Goal: Task Accomplishment & Management: Complete application form

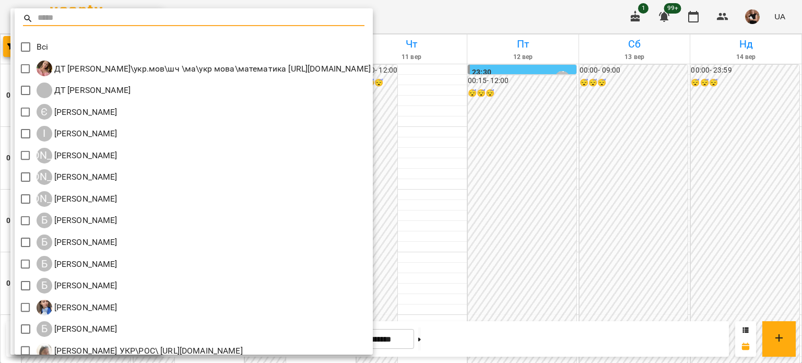
scroll to position [313, 0]
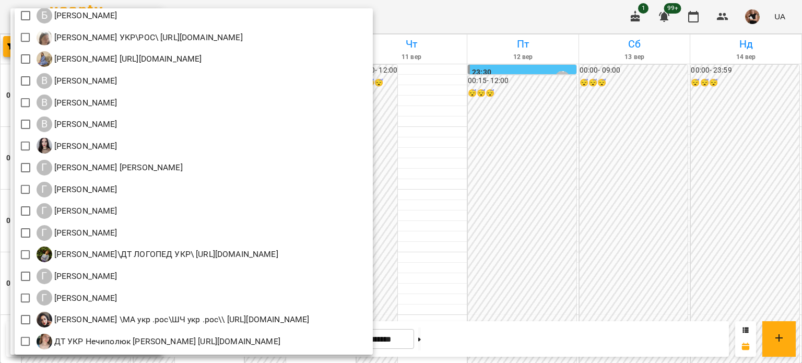
click at [495, 79] on div at bounding box center [401, 181] width 802 height 363
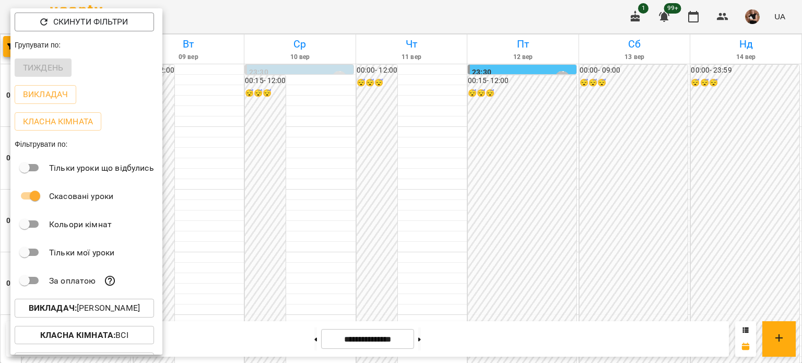
click at [0, 43] on div at bounding box center [401, 181] width 802 height 363
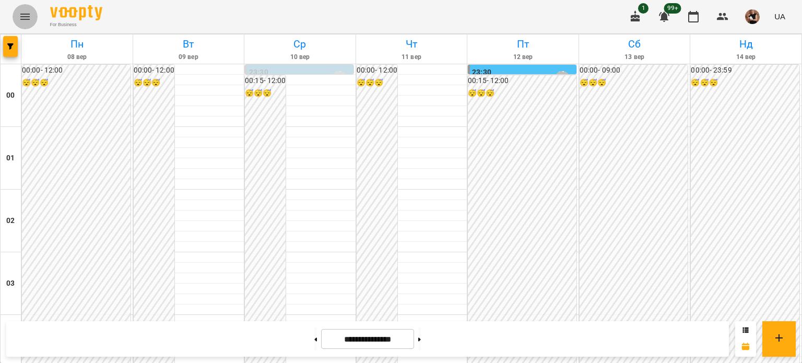
click at [25, 20] on icon "Menu" at bounding box center [25, 16] width 13 height 13
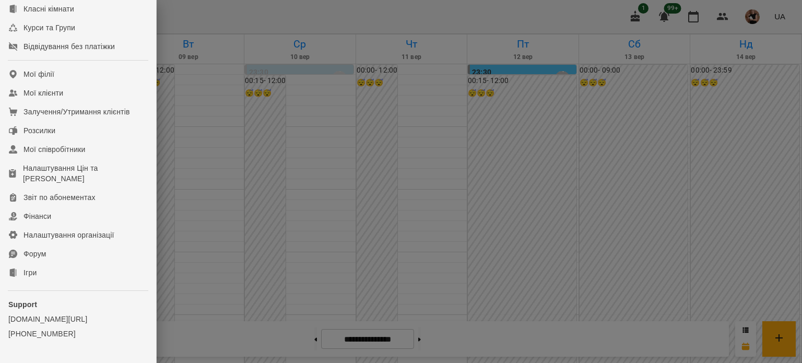
scroll to position [194, 0]
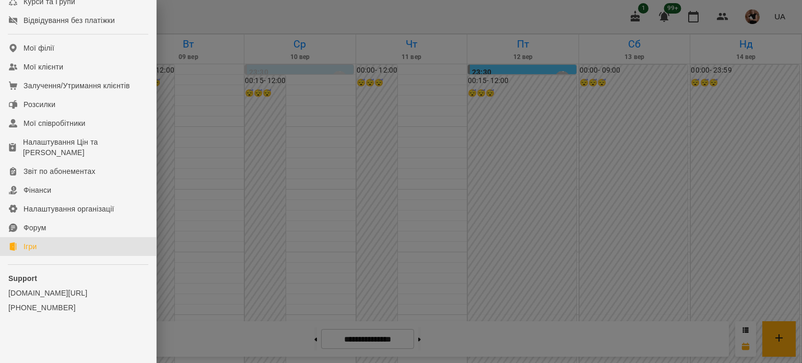
click at [33, 248] on div "Ігри" at bounding box center [29, 246] width 13 height 10
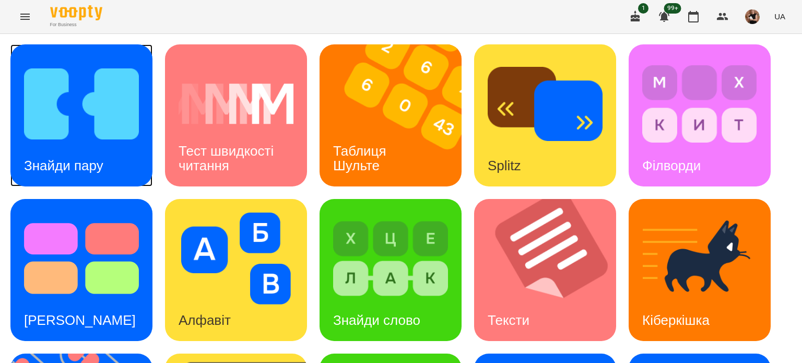
click at [70, 120] on img at bounding box center [81, 104] width 115 height 92
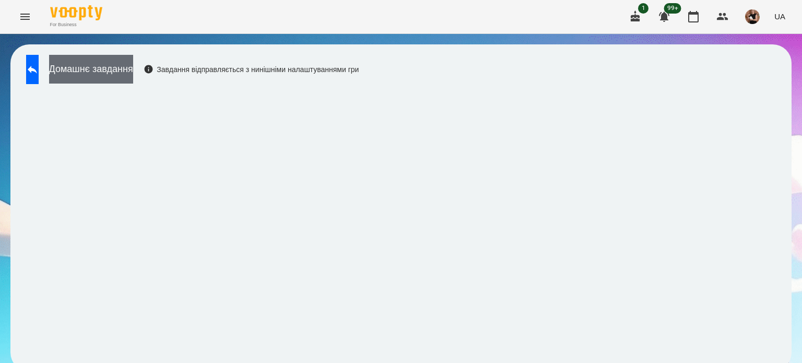
click at [133, 62] on button "Домашнє завдання" at bounding box center [91, 69] width 84 height 29
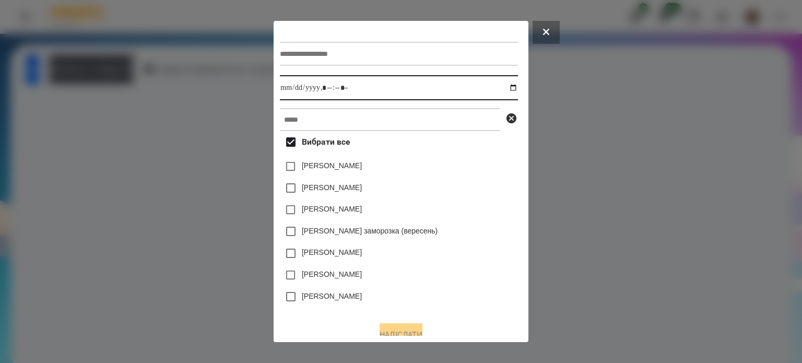
click at [363, 91] on input "datetime-local" at bounding box center [399, 87] width 238 height 25
click at [516, 90] on input "datetime-local" at bounding box center [399, 87] width 238 height 25
type input "**********"
click at [469, 198] on div "[PERSON_NAME]" at bounding box center [399, 188] width 238 height 22
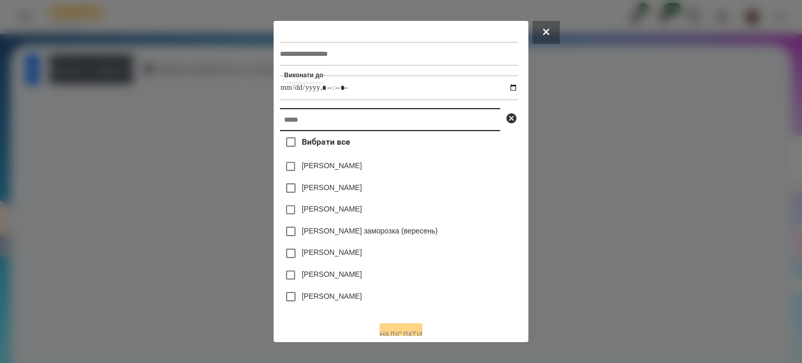
click at [301, 125] on input "text" at bounding box center [390, 119] width 220 height 23
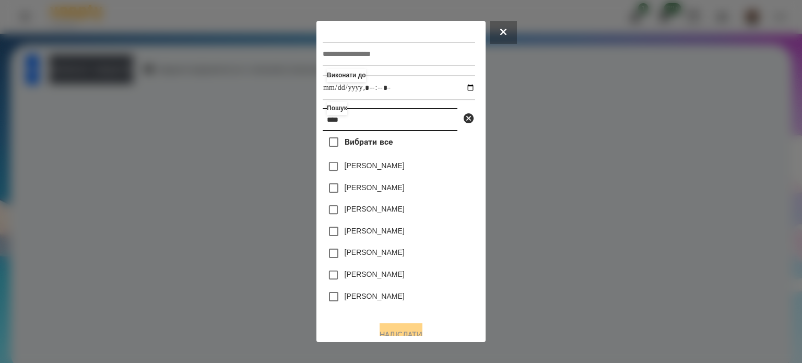
type input "****"
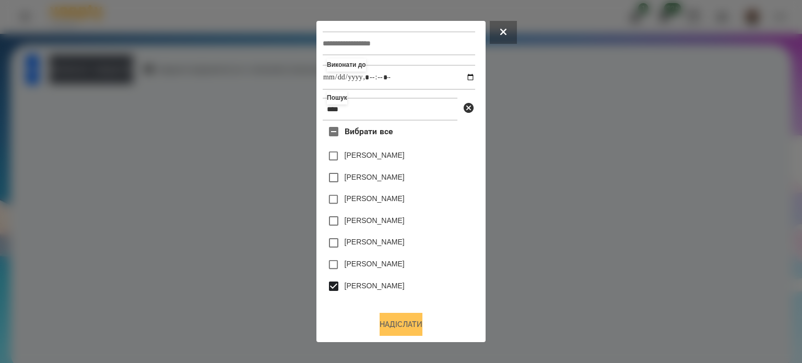
click at [395, 320] on button "Надіслати" at bounding box center [401, 324] width 43 height 23
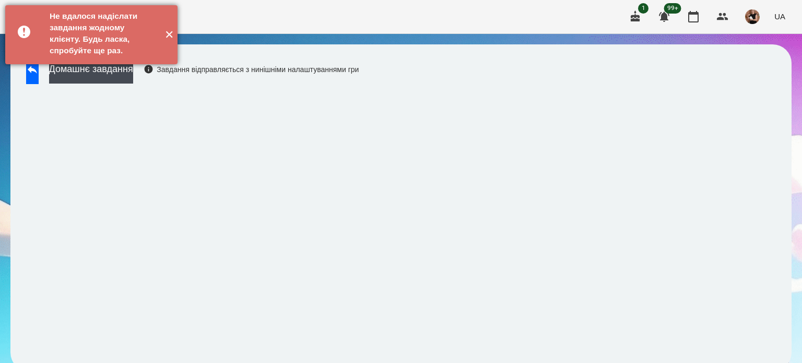
click at [170, 37] on button "✕" at bounding box center [168, 34] width 17 height 59
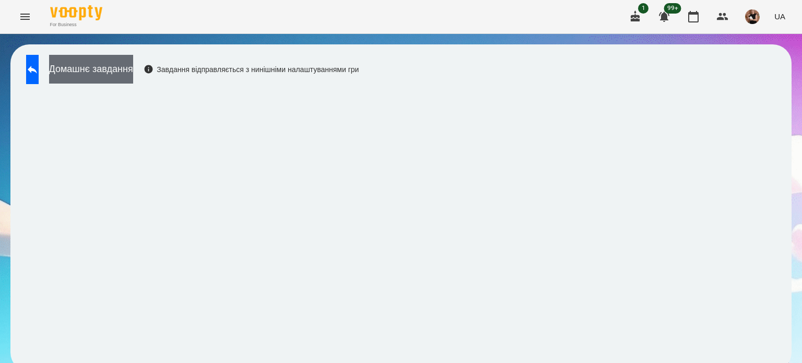
click at [131, 72] on button "Домашнє завдання" at bounding box center [91, 69] width 84 height 29
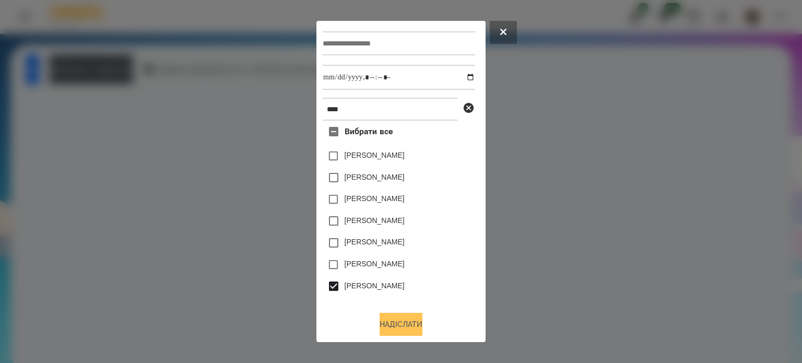
click at [394, 325] on button "Надіслати" at bounding box center [401, 324] width 43 height 23
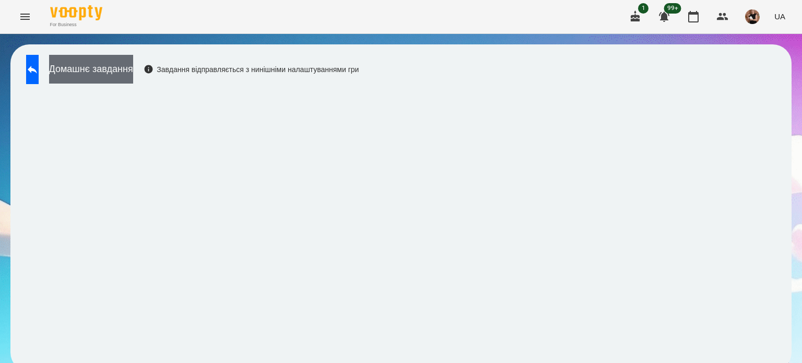
click at [71, 71] on button "Домашнє завдання" at bounding box center [91, 69] width 84 height 29
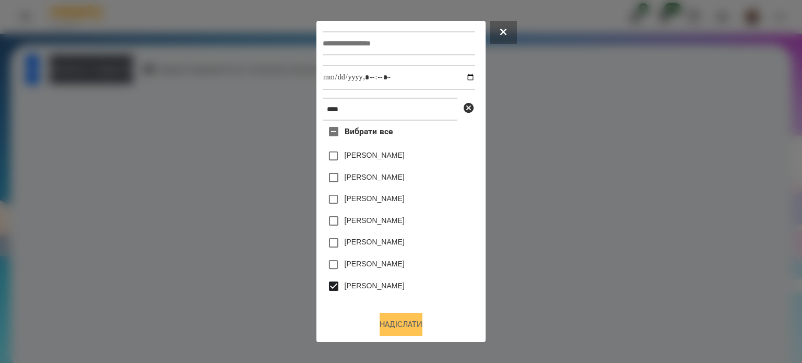
click at [393, 325] on button "Надіслати" at bounding box center [401, 324] width 43 height 23
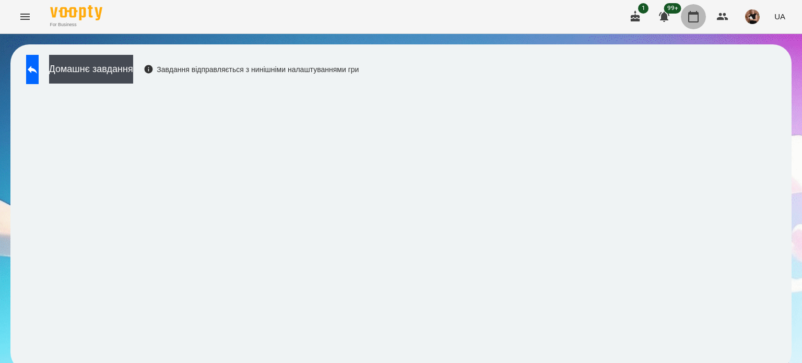
click at [695, 18] on icon "button" at bounding box center [693, 16] width 13 height 13
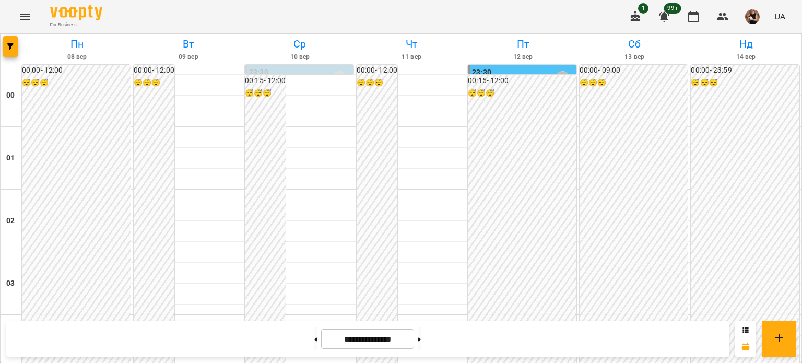
scroll to position [1096, 0]
click at [421, 338] on button at bounding box center [419, 338] width 3 height 23
type input "**********"
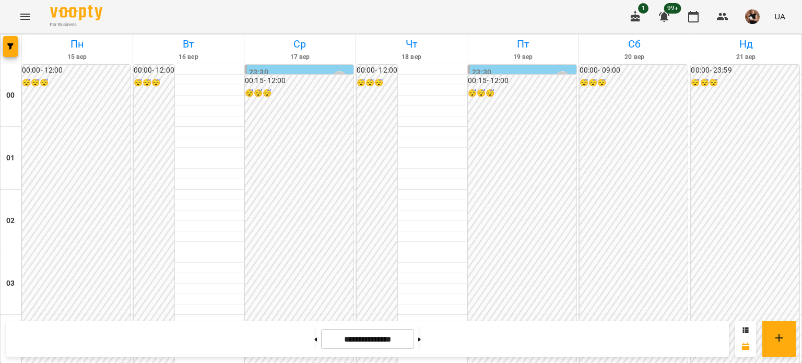
scroll to position [990, 0]
click at [1, 41] on div at bounding box center [11, 48] width 21 height 29
click at [9, 47] on icon "button" at bounding box center [10, 46] width 6 height 6
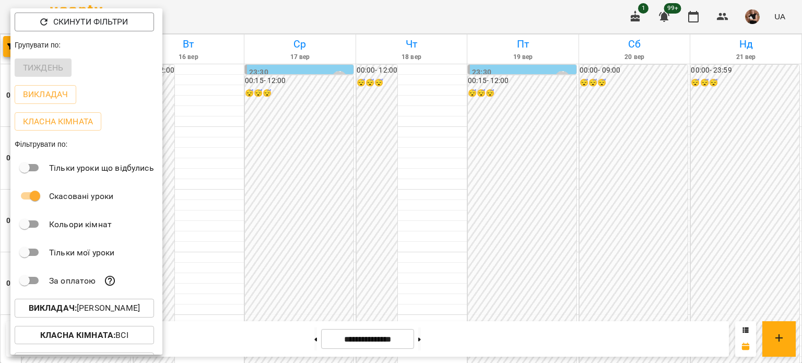
click at [703, 135] on div at bounding box center [401, 181] width 802 height 363
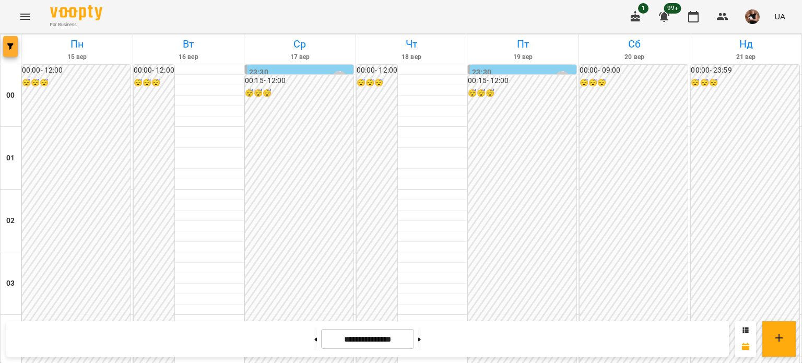
click at [5, 51] on button "button" at bounding box center [10, 46] width 15 height 21
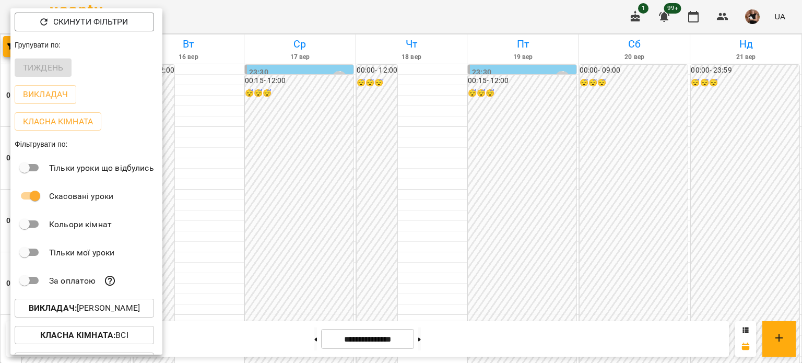
click at [98, 312] on p "Викладач : [PERSON_NAME]" at bounding box center [84, 308] width 111 height 13
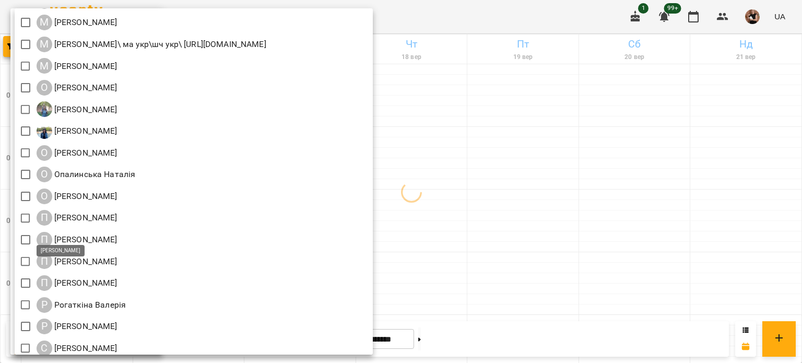
scroll to position [1246, 0]
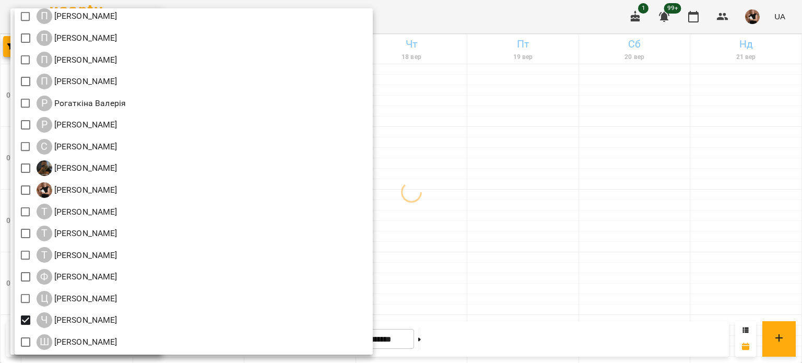
click at [609, 212] on div at bounding box center [401, 181] width 802 height 363
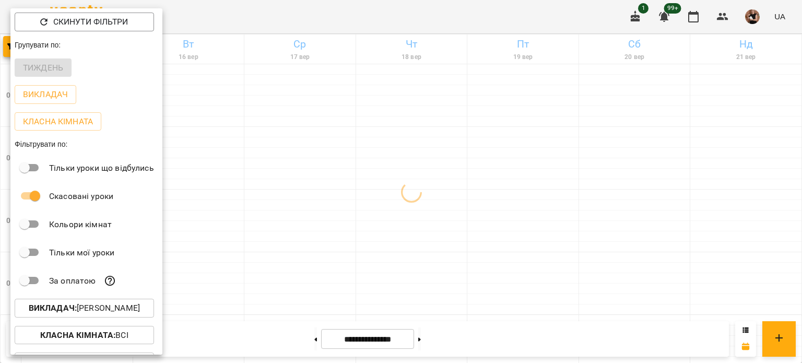
click at [617, 214] on div "Всі ДТ [PERSON_NAME]\укр.мов\шч \ма\укр мова\математика [URL][DOMAIN_NAME] ДТ […" at bounding box center [401, 181] width 802 height 363
click at [631, 214] on div at bounding box center [401, 181] width 802 height 363
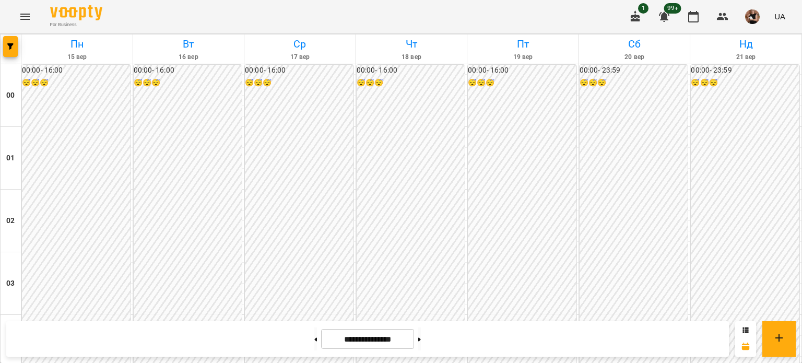
scroll to position [1199, 0]
click at [314, 348] on button at bounding box center [315, 338] width 3 height 23
click at [421, 332] on button at bounding box center [419, 338] width 3 height 23
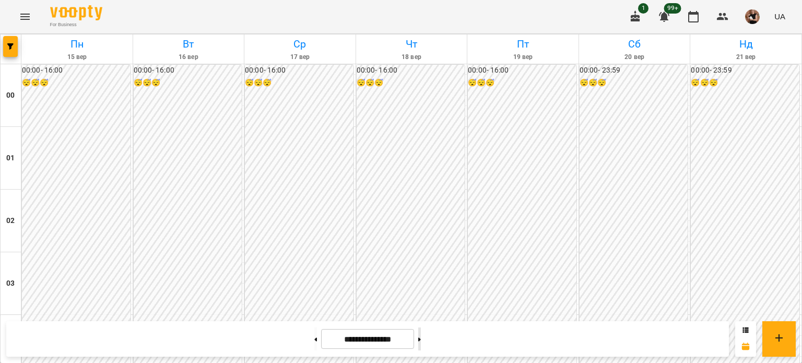
click at [421, 339] on icon at bounding box center [419, 339] width 3 height 4
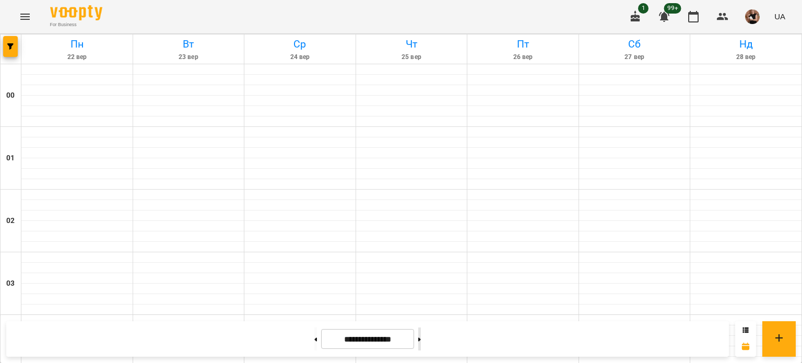
type input "**********"
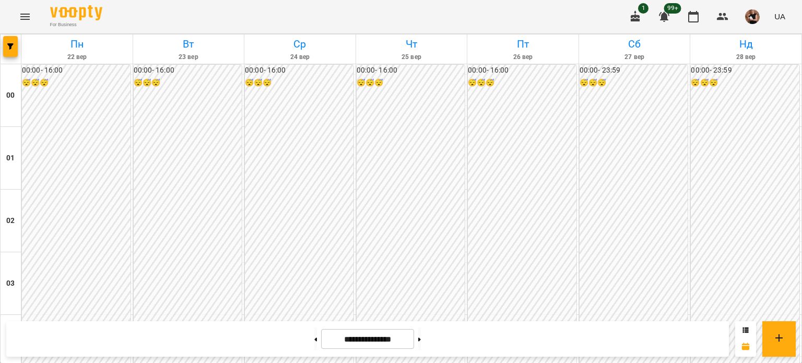
scroll to position [1147, 0]
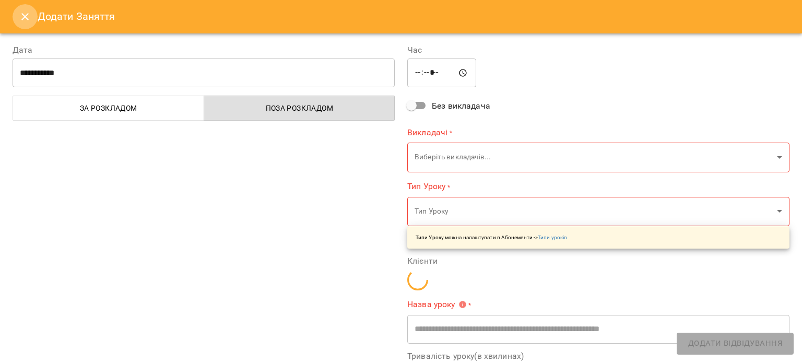
click at [31, 12] on button "Close" at bounding box center [25, 16] width 25 height 25
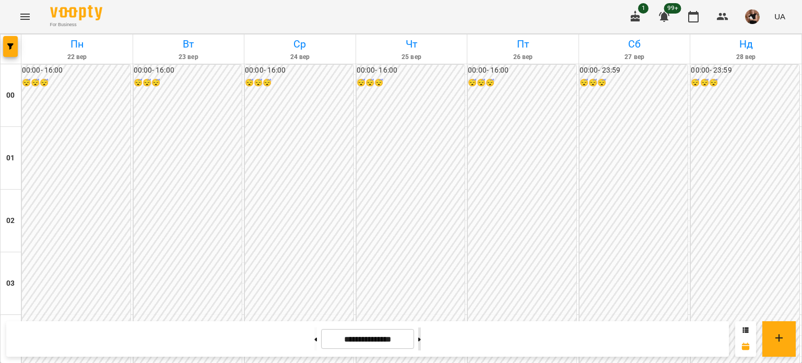
click at [421, 344] on button at bounding box center [419, 338] width 3 height 23
click at [17, 48] on span "button" at bounding box center [10, 46] width 15 height 6
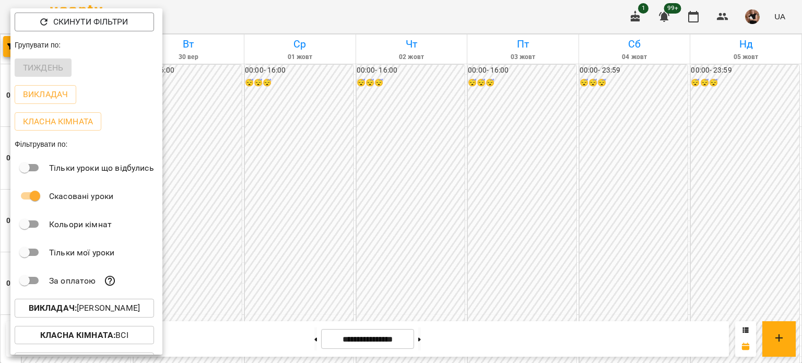
click at [88, 302] on button "Викладач : [PERSON_NAME]" at bounding box center [84, 308] width 139 height 19
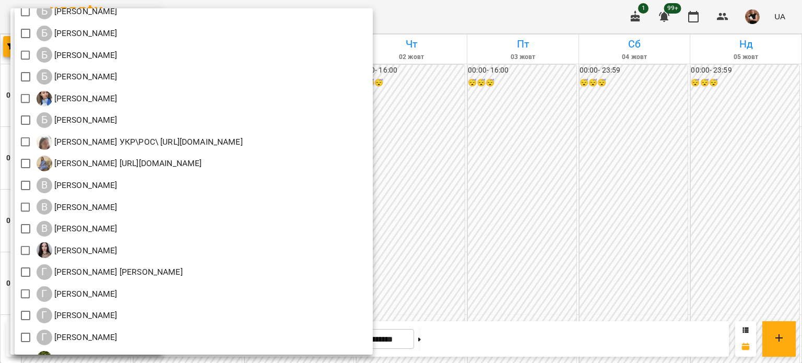
scroll to position [261, 0]
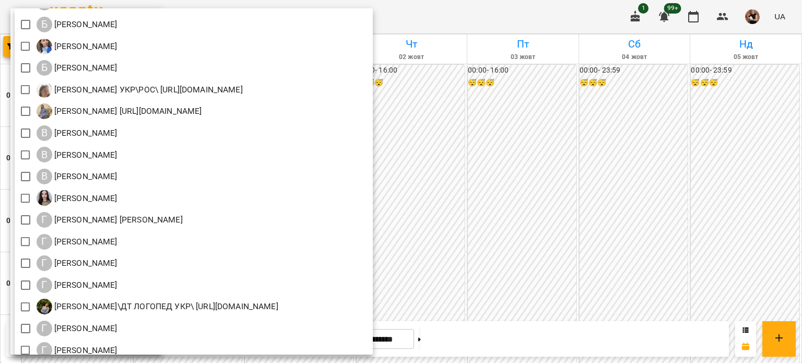
click at [44, 254] on div "Г [PERSON_NAME]" at bounding box center [194, 263] width 358 height 22
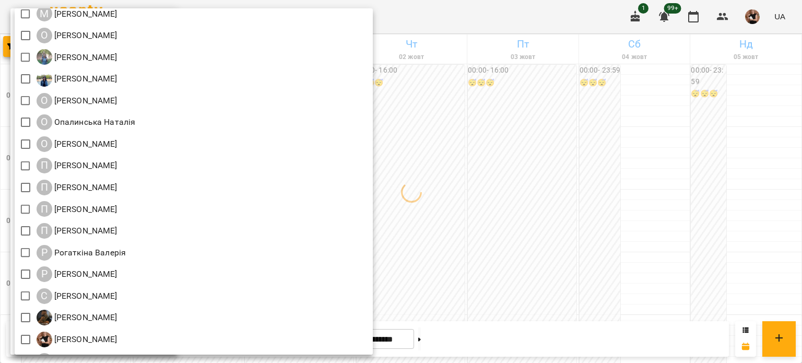
scroll to position [1246, 0]
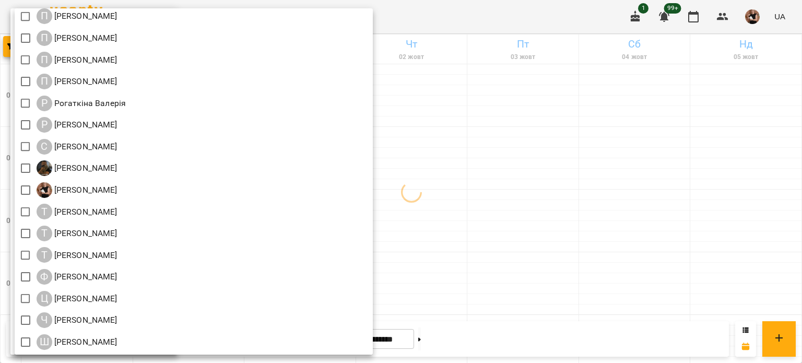
click at [509, 102] on div at bounding box center [401, 181] width 802 height 363
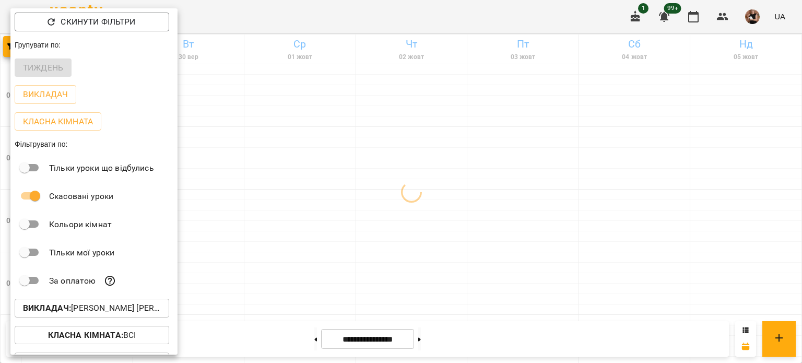
click at [269, 314] on div at bounding box center [401, 181] width 802 height 363
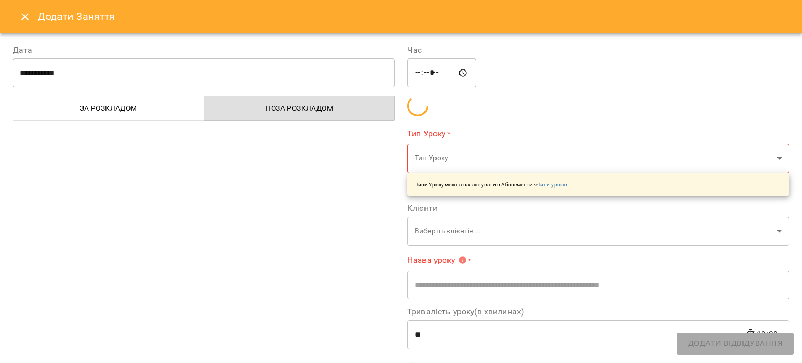
click at [17, 46] on label "Дата" at bounding box center [204, 50] width 382 height 8
click at [29, 12] on icon "Close" at bounding box center [25, 16] width 13 height 13
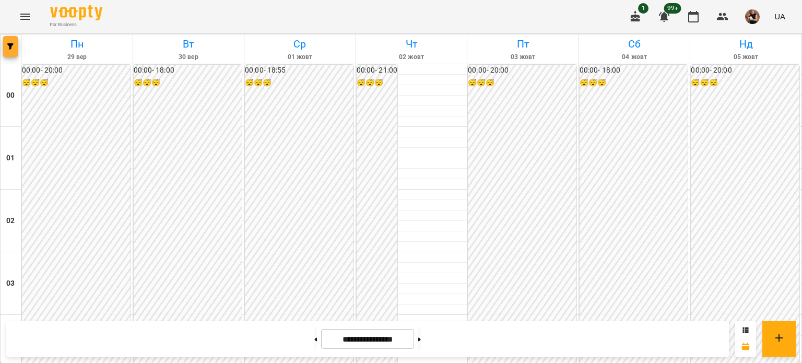
click at [8, 49] on icon "button" at bounding box center [10, 46] width 6 height 6
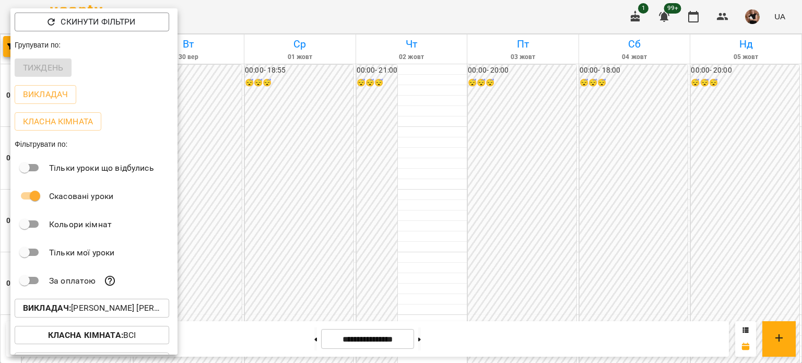
click at [113, 305] on p "Викладач : Гаврилевська [PERSON_NAME]" at bounding box center [92, 308] width 138 height 13
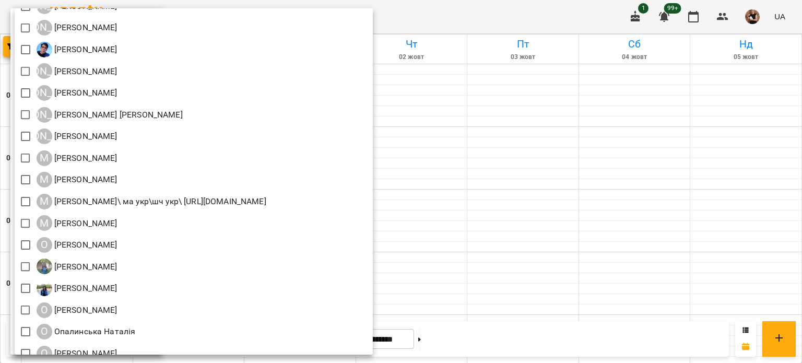
scroll to position [887, 0]
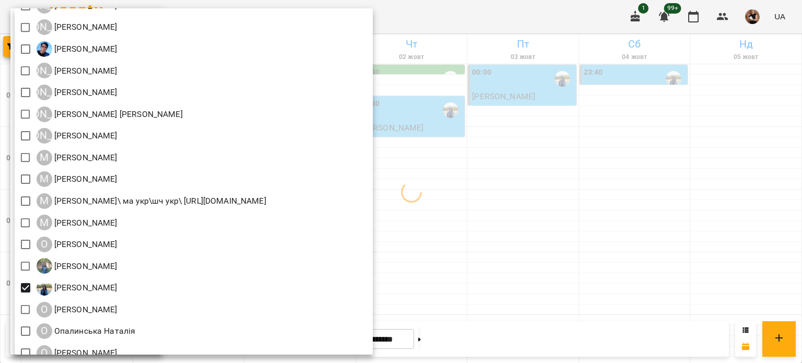
click at [549, 233] on div at bounding box center [401, 181] width 802 height 363
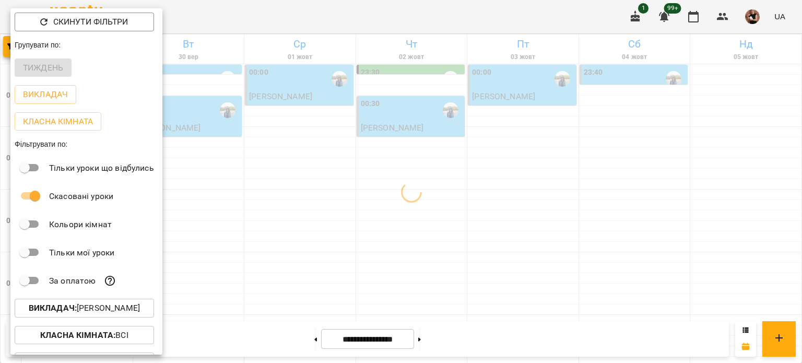
click at [438, 238] on div at bounding box center [401, 181] width 802 height 363
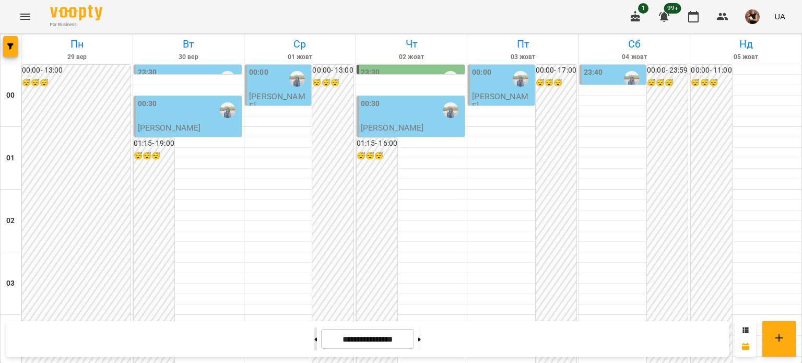
click at [314, 344] on button at bounding box center [315, 338] width 3 height 23
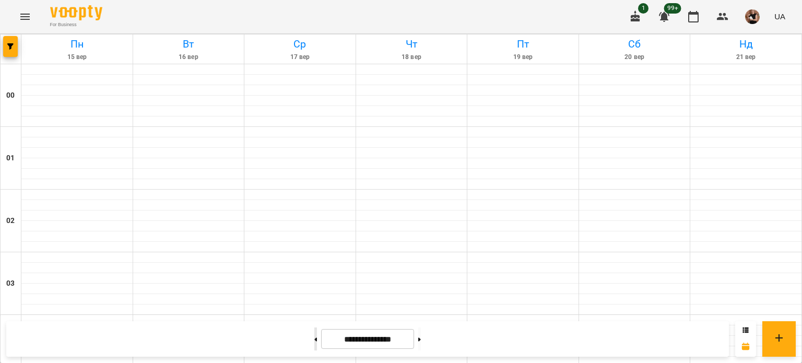
click at [314, 344] on button at bounding box center [315, 338] width 3 height 23
click at [8, 46] on icon "button" at bounding box center [10, 46] width 6 height 6
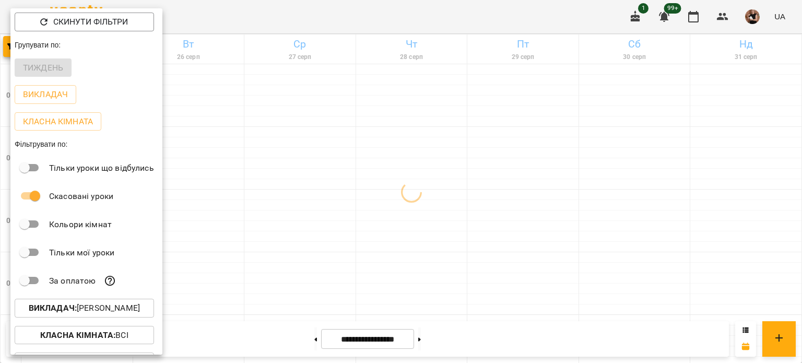
click at [123, 304] on p "Викладач : [PERSON_NAME]" at bounding box center [84, 308] width 111 height 13
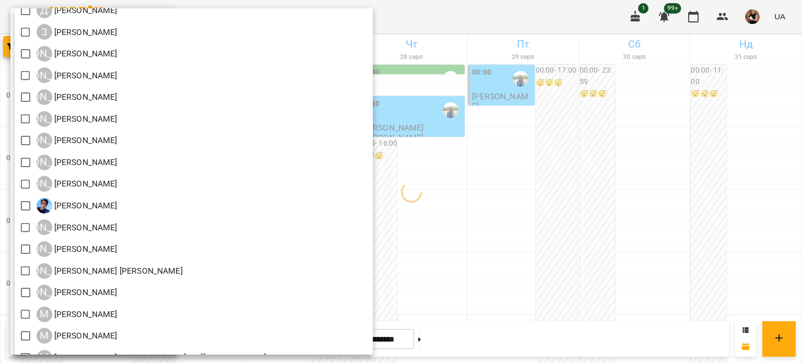
scroll to position [992, 0]
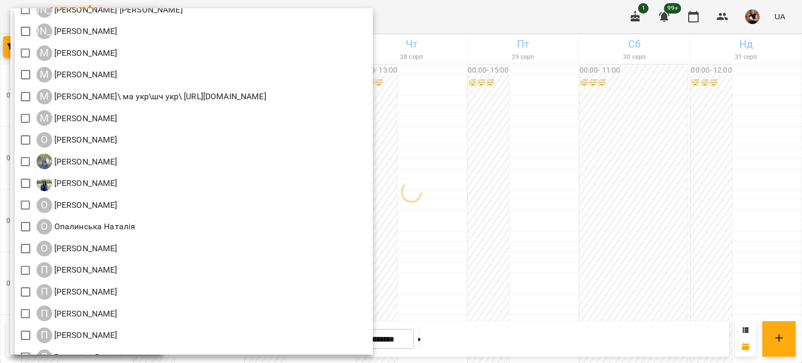
click at [629, 207] on div at bounding box center [401, 181] width 802 height 363
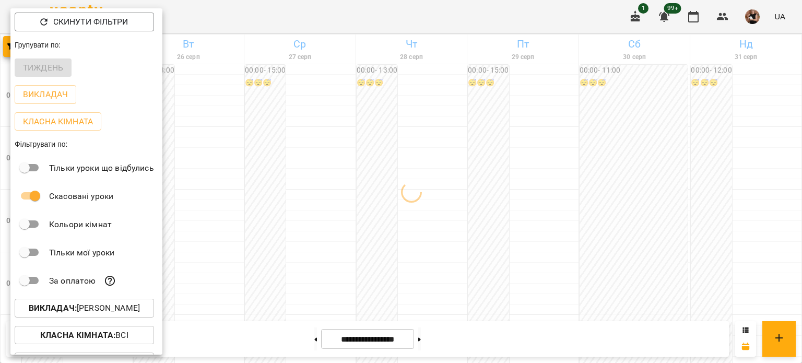
click at [629, 207] on div at bounding box center [401, 181] width 802 height 363
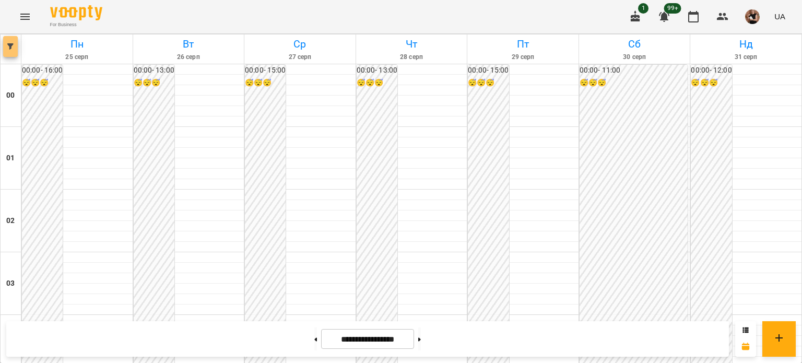
click at [9, 50] on button "button" at bounding box center [10, 46] width 15 height 21
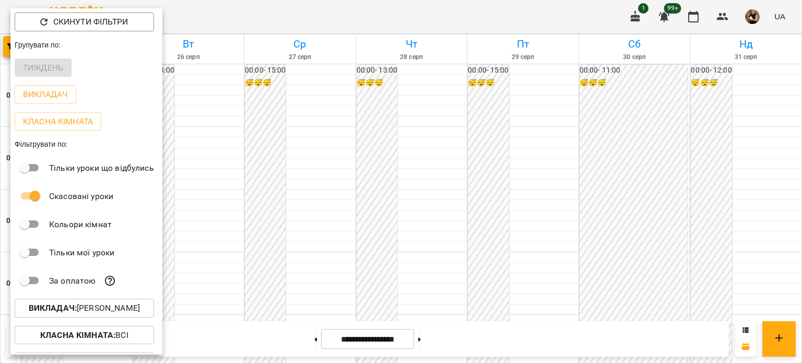
click at [123, 314] on p "Викладач : [PERSON_NAME]" at bounding box center [84, 308] width 111 height 13
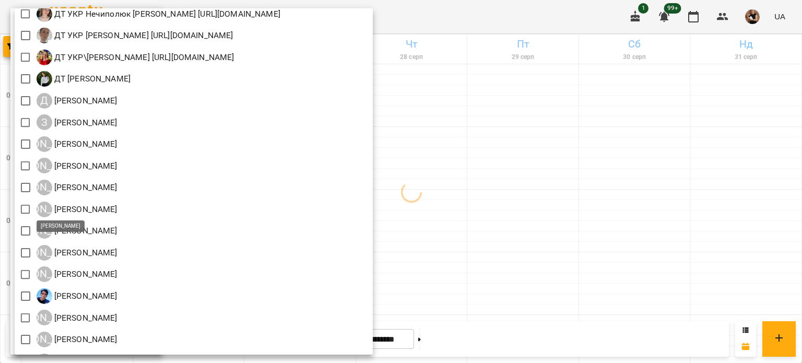
scroll to position [679, 0]
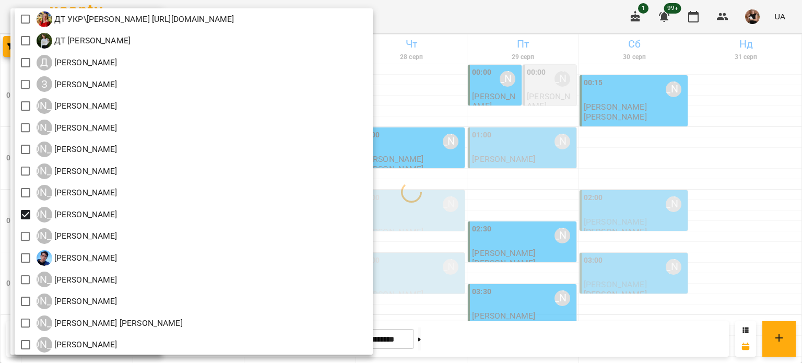
click at [506, 191] on div at bounding box center [401, 181] width 802 height 363
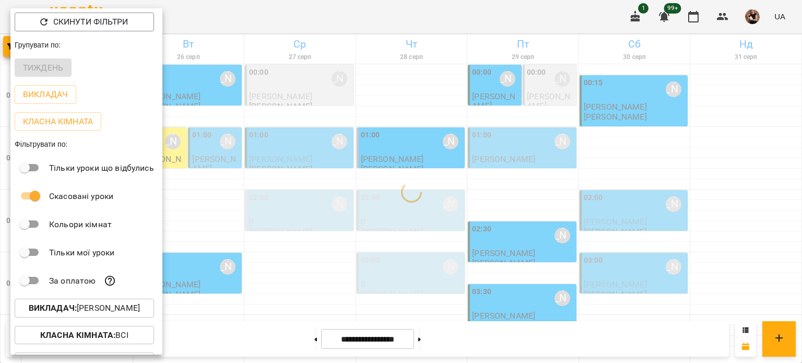
click at [506, 191] on div at bounding box center [401, 181] width 802 height 363
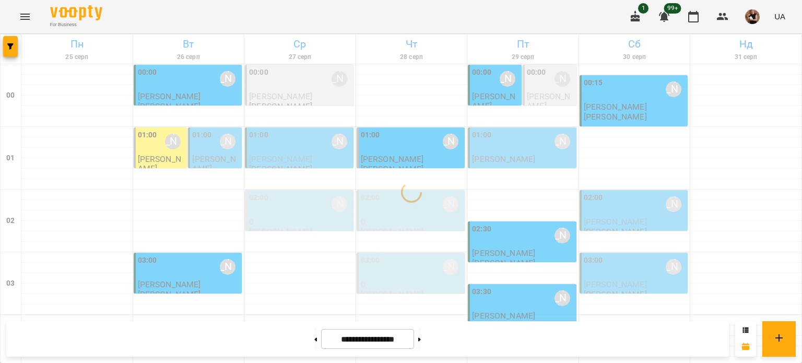
scroll to position [1251, 0]
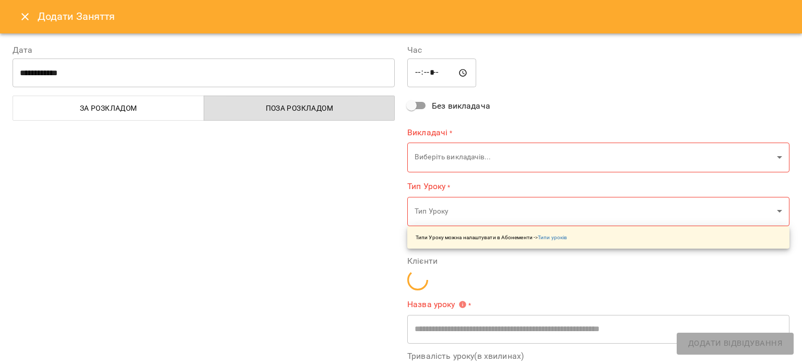
click at [33, 21] on button "Close" at bounding box center [25, 16] width 25 height 25
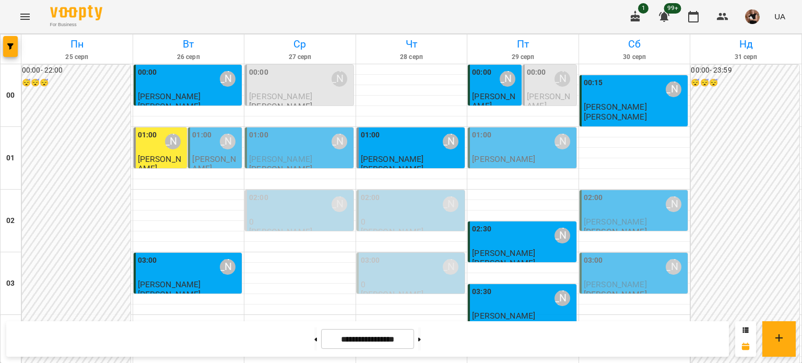
scroll to position [0, 0]
click at [421, 335] on button at bounding box center [419, 338] width 3 height 23
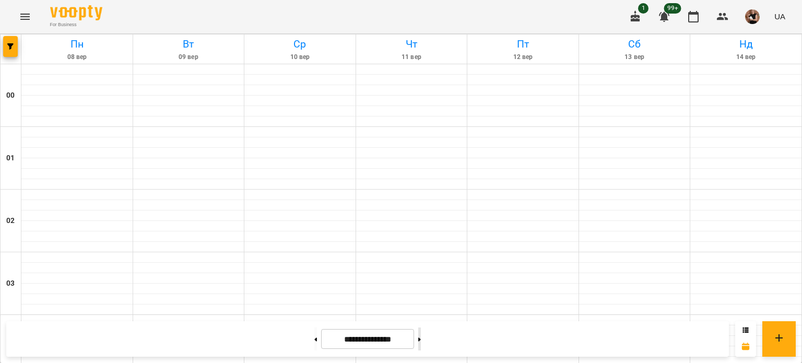
click at [421, 335] on button at bounding box center [419, 338] width 3 height 23
click at [314, 346] on button at bounding box center [315, 338] width 3 height 23
type input "**********"
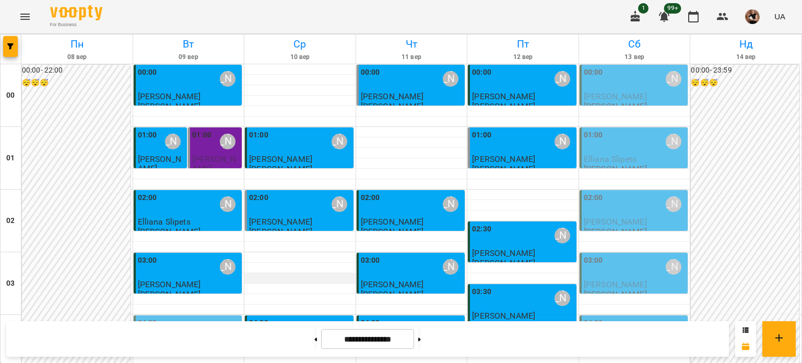
scroll to position [157, 0]
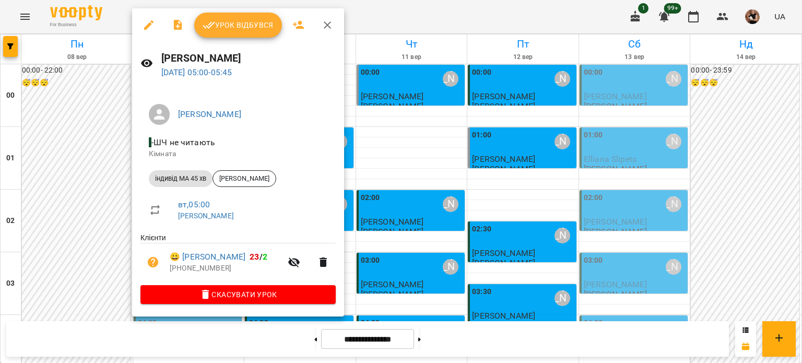
click at [329, 21] on icon "button" at bounding box center [327, 25] width 13 height 13
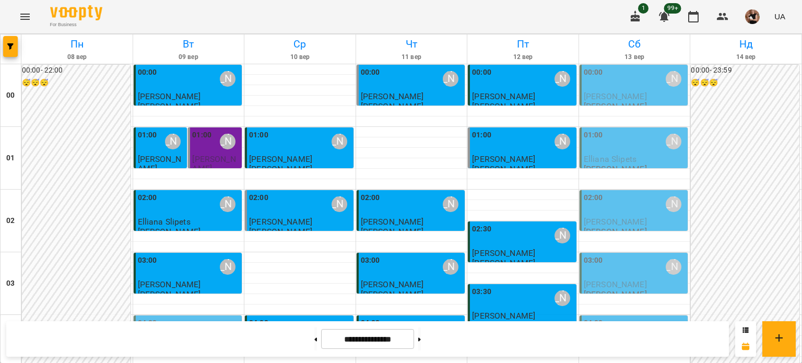
scroll to position [1251, 0]
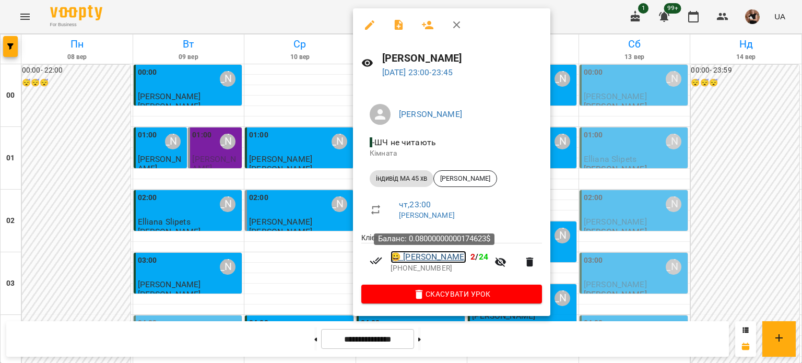
click at [444, 256] on link "😀 [PERSON_NAME]" at bounding box center [428, 257] width 76 height 13
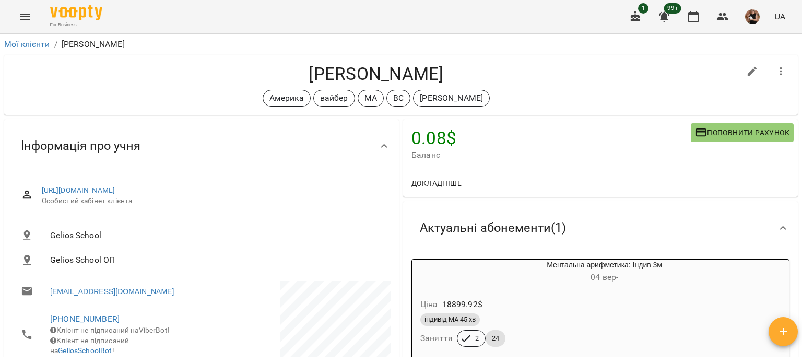
scroll to position [209, 0]
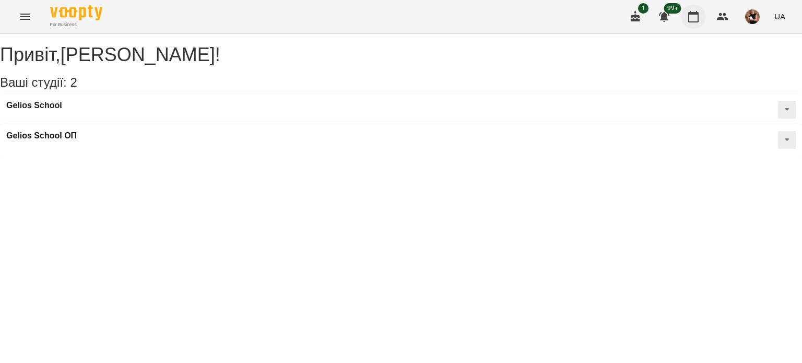
click at [693, 14] on icon "button" at bounding box center [693, 16] width 10 height 11
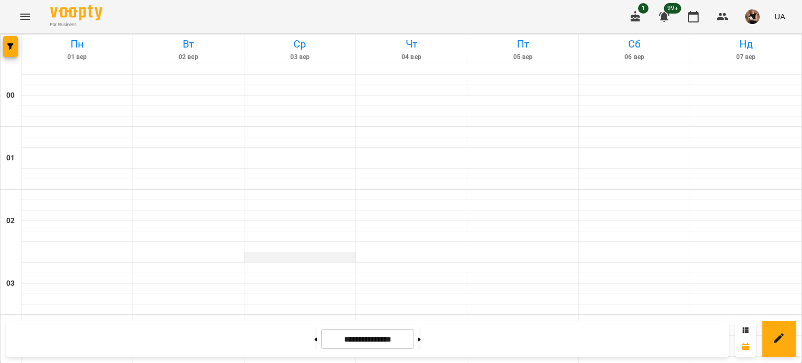
scroll to position [261, 0]
click at [15, 40] on button "button" at bounding box center [10, 46] width 15 height 21
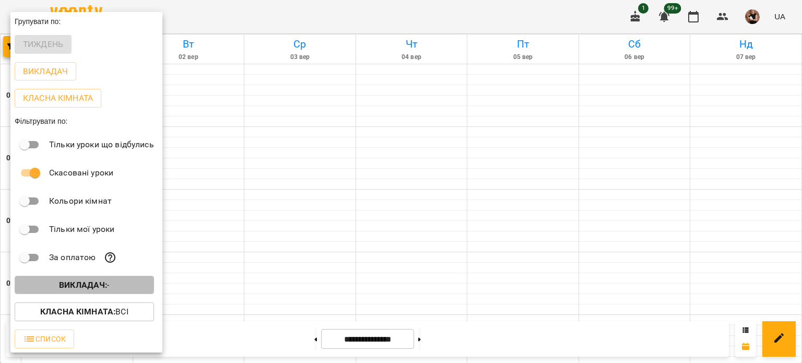
click at [61, 282] on b "Викладач :" at bounding box center [83, 285] width 48 height 10
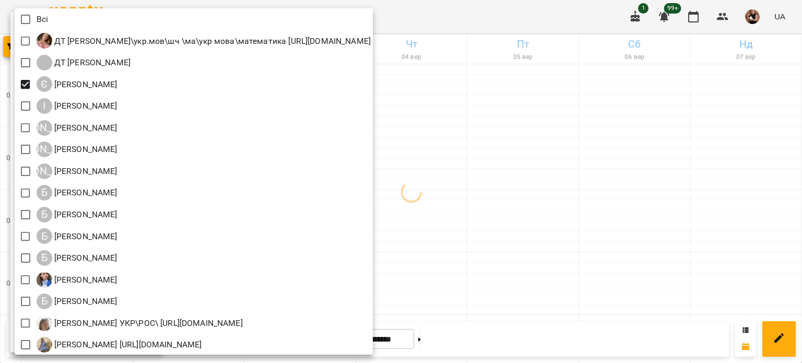
click at [536, 245] on div at bounding box center [401, 181] width 802 height 363
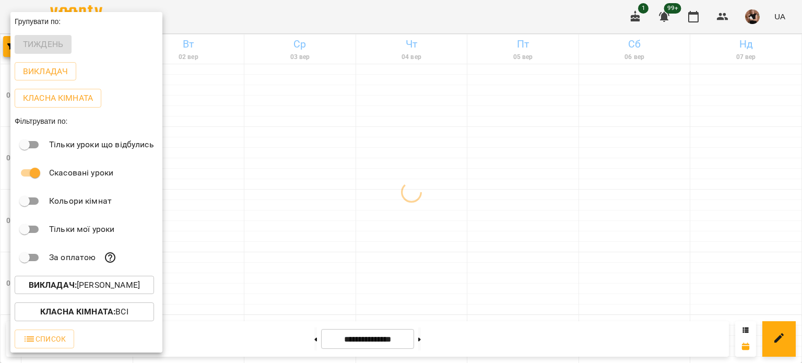
click at [536, 245] on div "Всі ДТ [PERSON_NAME]\укр.мов\шч \ма\укр мова\математика [URL][DOMAIN_NAME] ДТ […" at bounding box center [401, 181] width 802 height 363
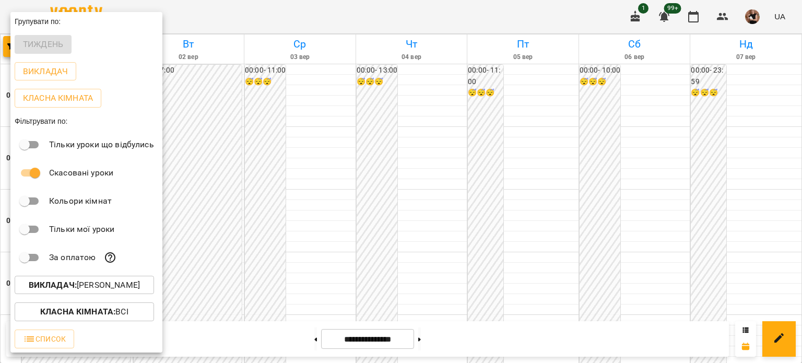
click at [219, 270] on div at bounding box center [401, 181] width 802 height 363
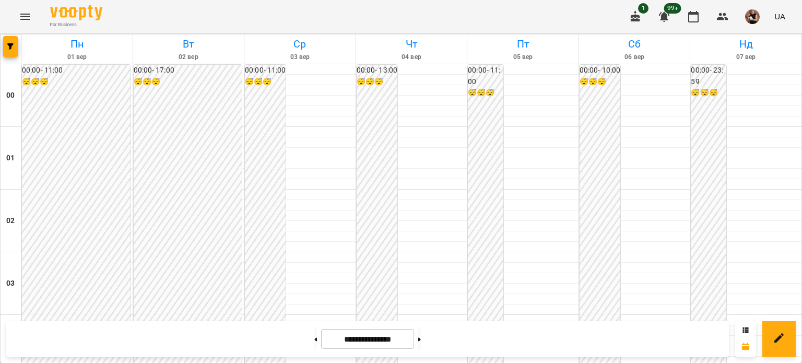
scroll to position [1201, 0]
click at [421, 340] on button at bounding box center [419, 338] width 3 height 23
type input "**********"
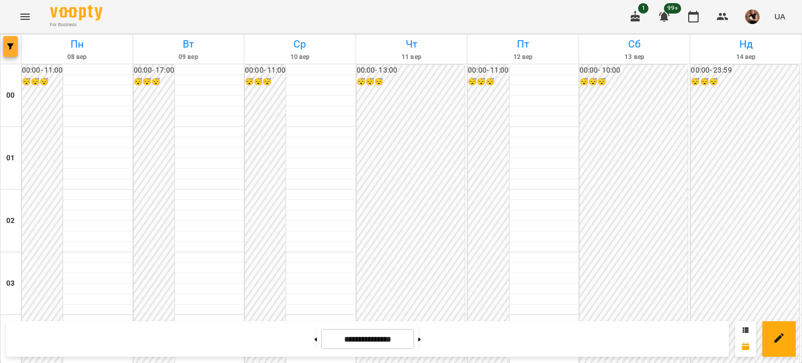
click at [10, 55] on button "button" at bounding box center [10, 46] width 15 height 21
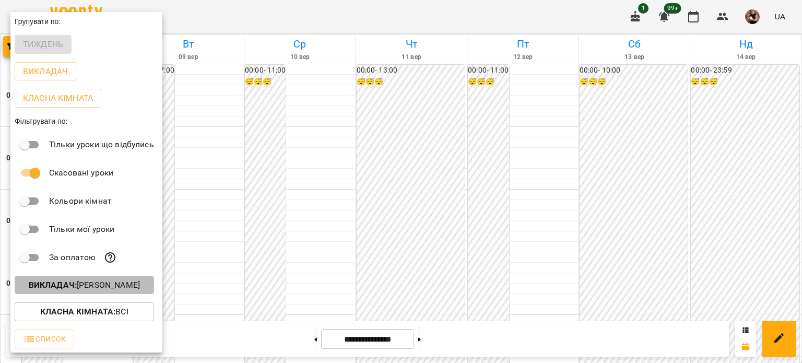
click at [80, 287] on p "Викладач : Єфіменко Оксана" at bounding box center [84, 285] width 111 height 13
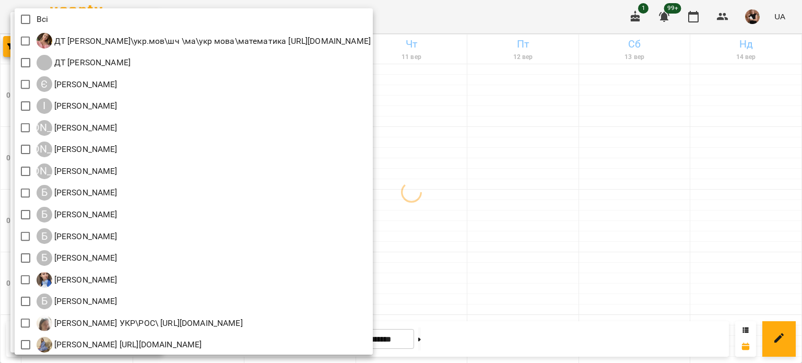
click at [11, 118] on div at bounding box center [401, 181] width 802 height 363
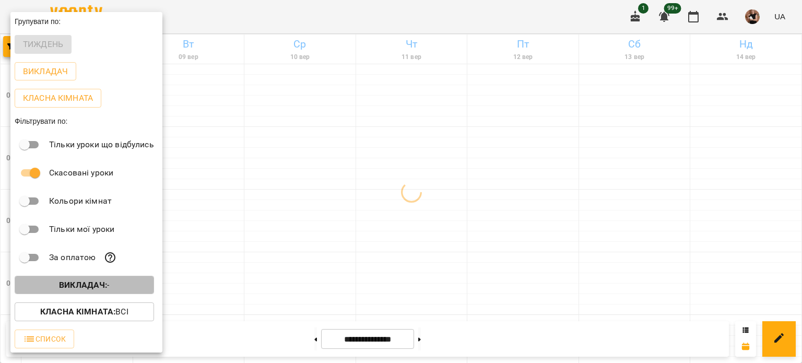
click at [103, 288] on b "Викладач :" at bounding box center [83, 285] width 48 height 10
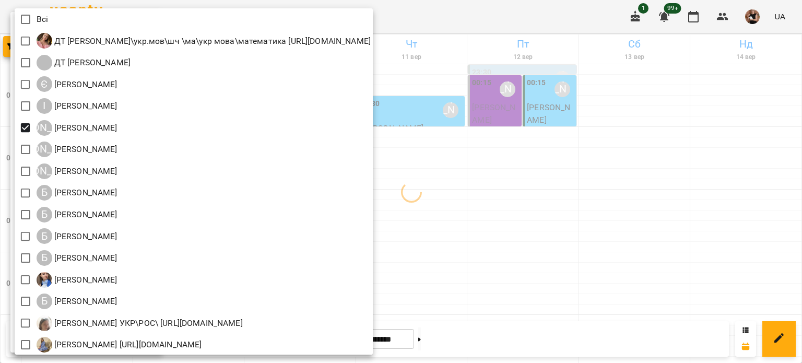
click at [547, 188] on div at bounding box center [401, 181] width 802 height 363
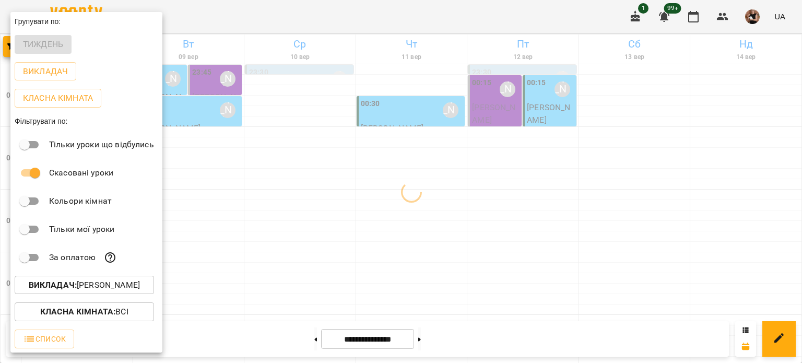
click at [547, 188] on div at bounding box center [401, 181] width 802 height 363
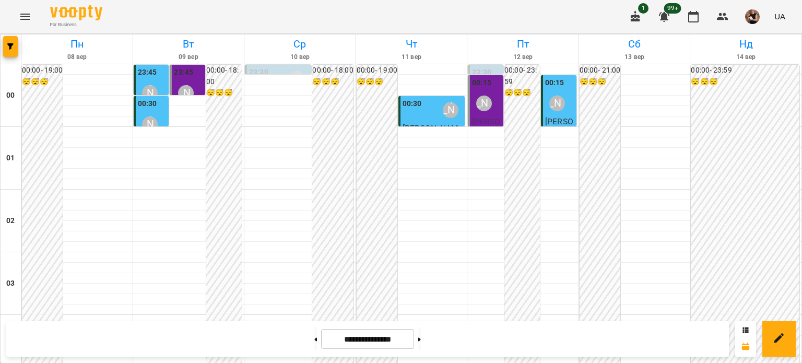
scroll to position [1148, 0]
